Goal: Transaction & Acquisition: Book appointment/travel/reservation

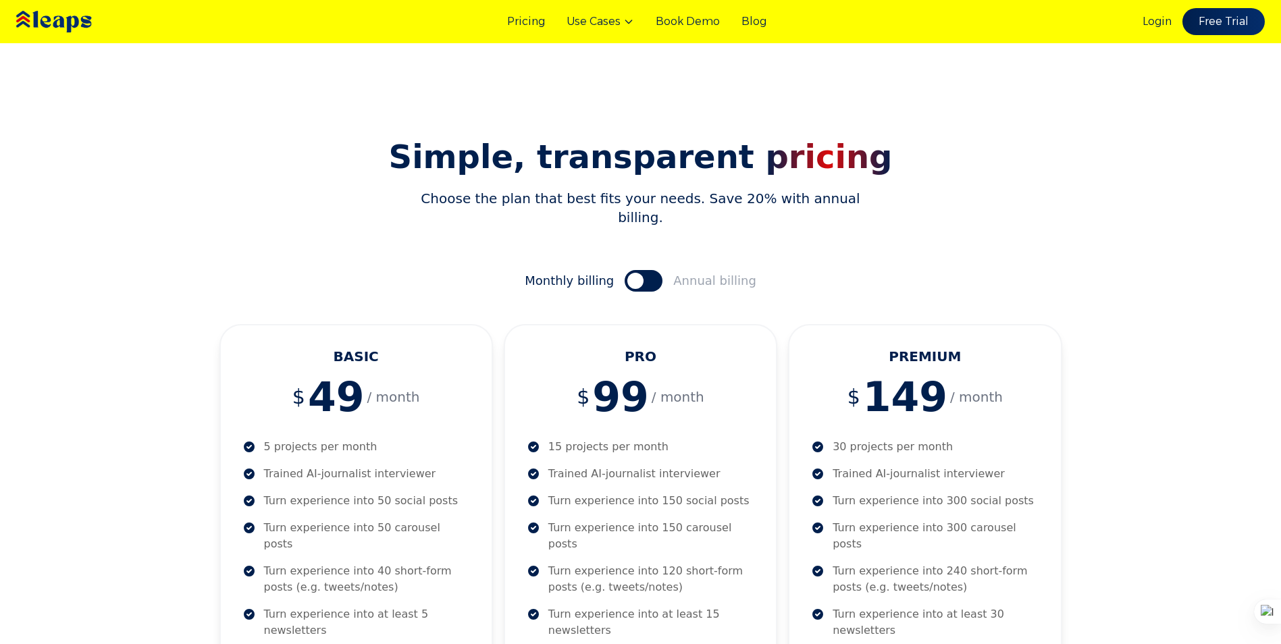
click at [52, 20] on img at bounding box center [74, 21] width 121 height 41
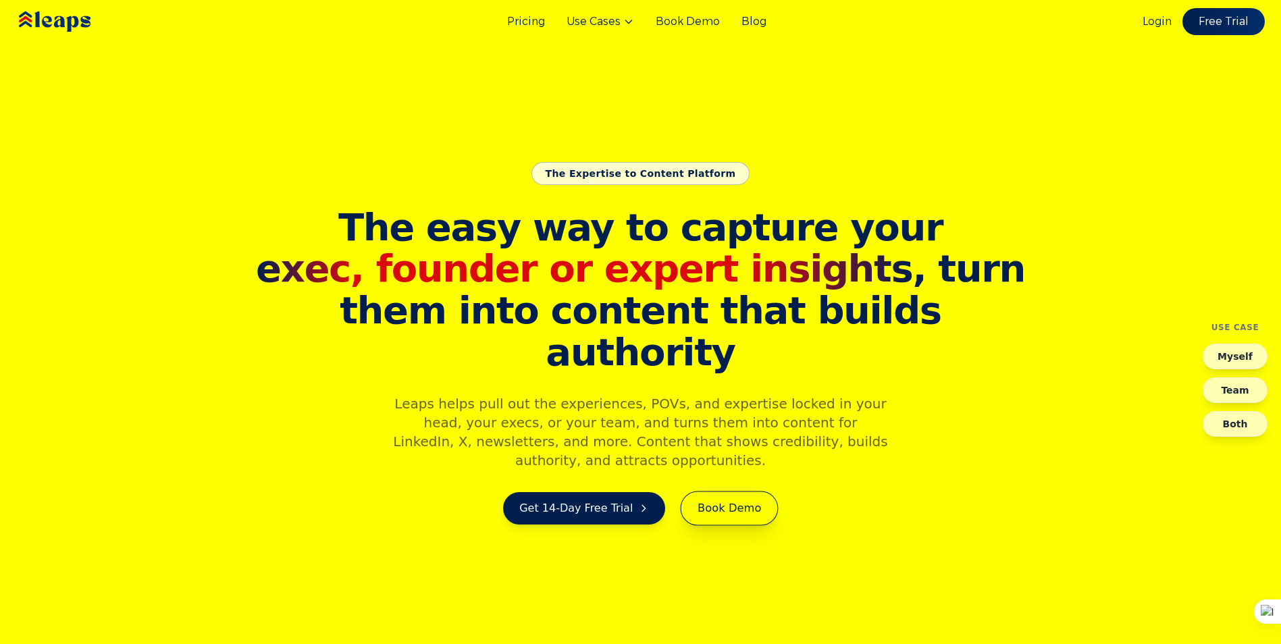
click at [483, 400] on link "Book Demo" at bounding box center [730, 509] width 98 height 34
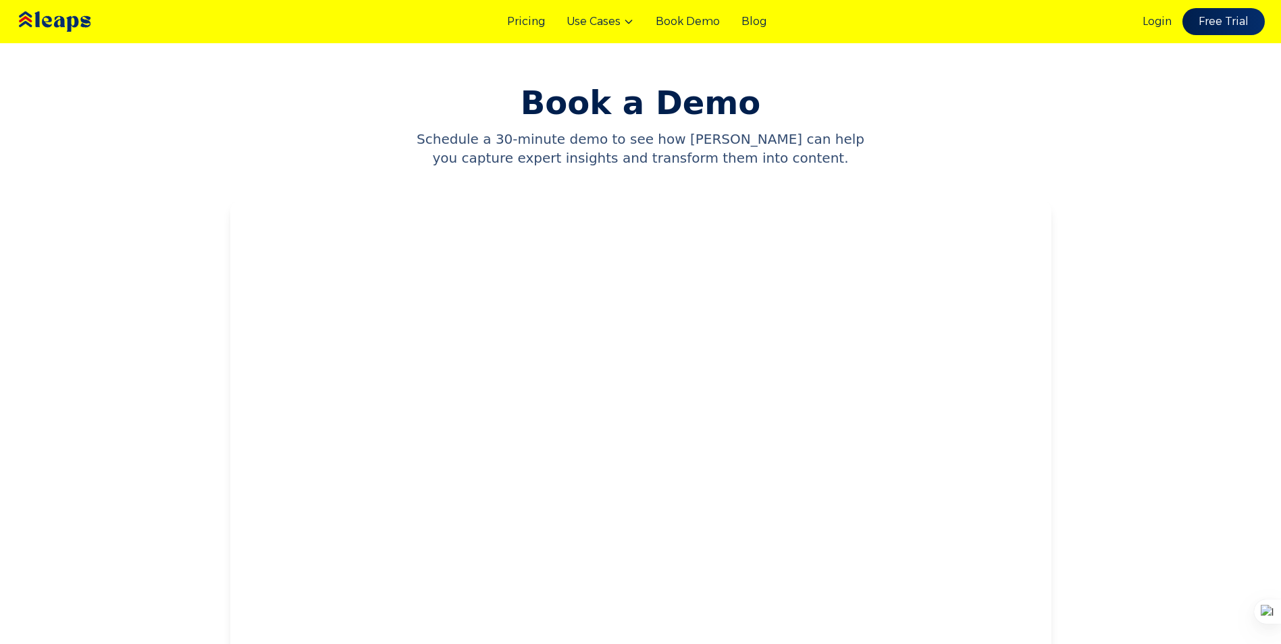
click at [483, 312] on main "Book a Demo Schedule a 30-minute demo to see how Leaps can help you capture exp…" at bounding box center [640, 352] width 1281 height 705
